Goal: Check status

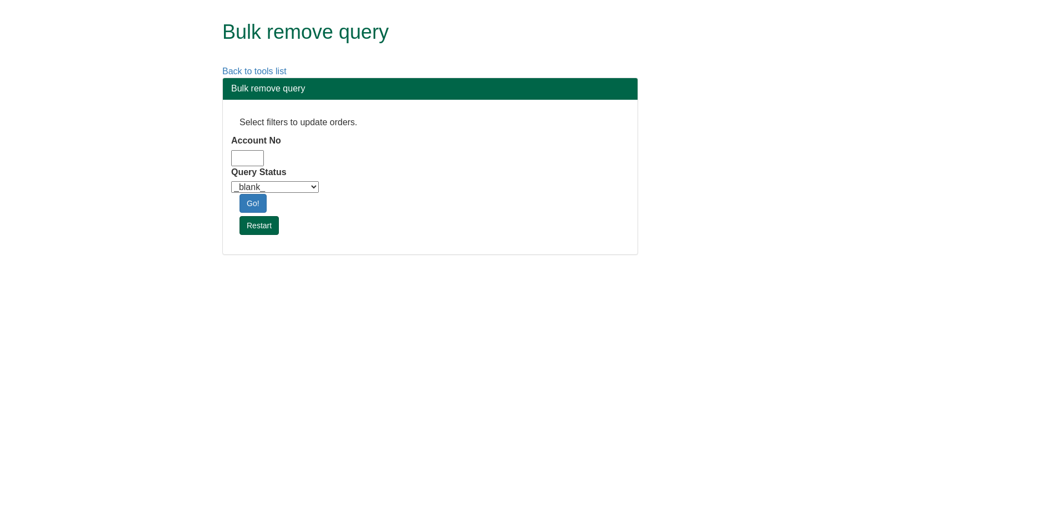
click at [251, 159] on input "Account No" at bounding box center [247, 158] width 33 height 16
type input "adm10"
click at [310, 185] on select "_blank_ Customer Credit_Control Purchasing Internal Other Address High_Value Co…" at bounding box center [275, 187] width 88 height 12
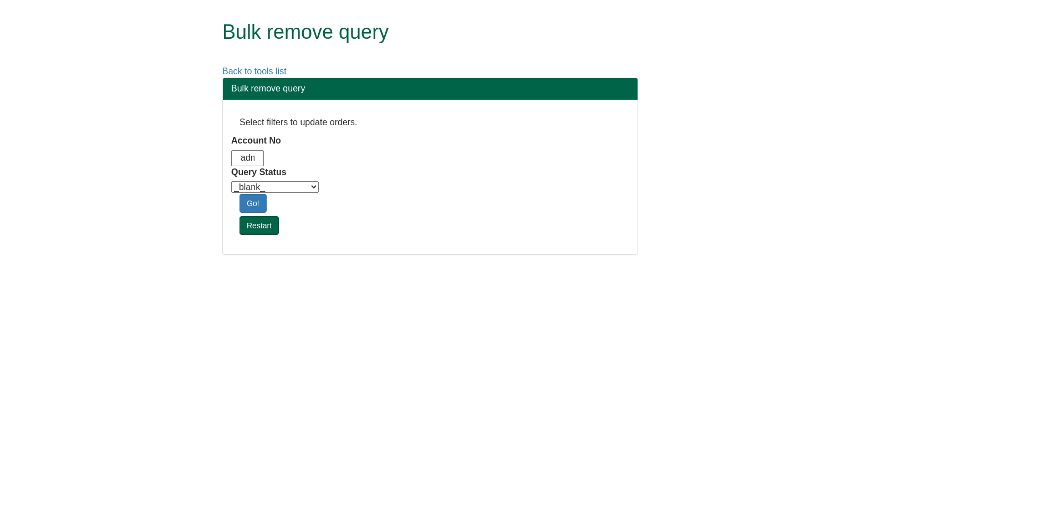
select select "Automation_Check"
click at [231, 181] on select "_blank_ Customer Credit_Control Purchasing Internal Other Address High_Value Co…" at bounding box center [275, 187] width 88 height 12
click at [252, 206] on link "Go!" at bounding box center [253, 203] width 27 height 19
